Goal: Navigation & Orientation: Find specific page/section

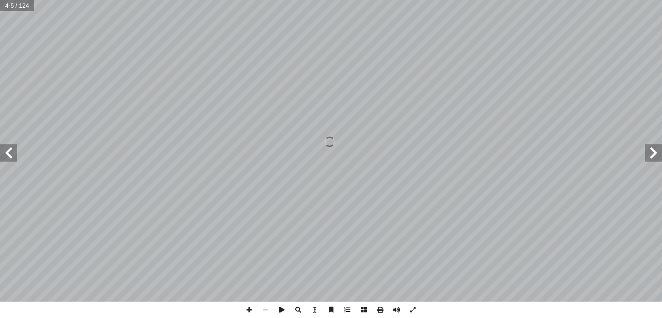
click at [16, 156] on span at bounding box center [8, 152] width 17 height 17
click at [652, 161] on span at bounding box center [653, 152] width 17 height 17
click at [653, 157] on span at bounding box center [653, 152] width 17 height 17
click at [409, 78] on html "الصفحة الرئيسية الصف الأول الصف الثاني الصف الثالث الصف الرابع الصف الخامس الصف…" at bounding box center [331, 39] width 662 height 78
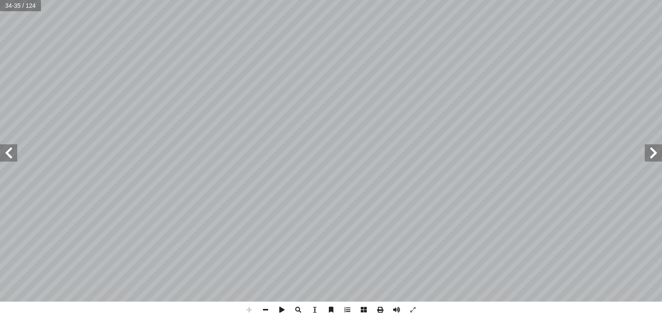
click at [12, 160] on span at bounding box center [8, 152] width 17 height 17
click at [657, 150] on span at bounding box center [653, 152] width 17 height 17
